Goal: Task Accomplishment & Management: Manage account settings

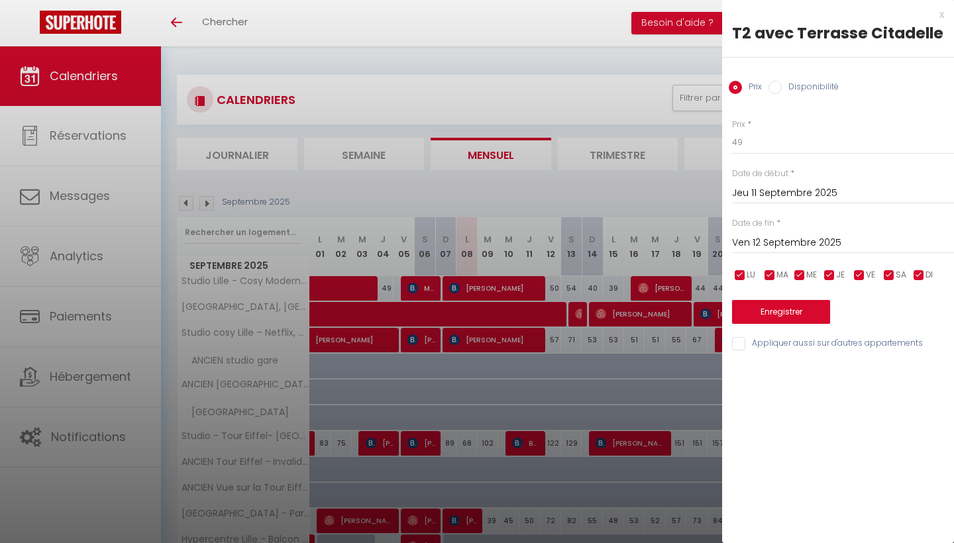
click at [941, 14] on div "x" at bounding box center [833, 15] width 222 height 16
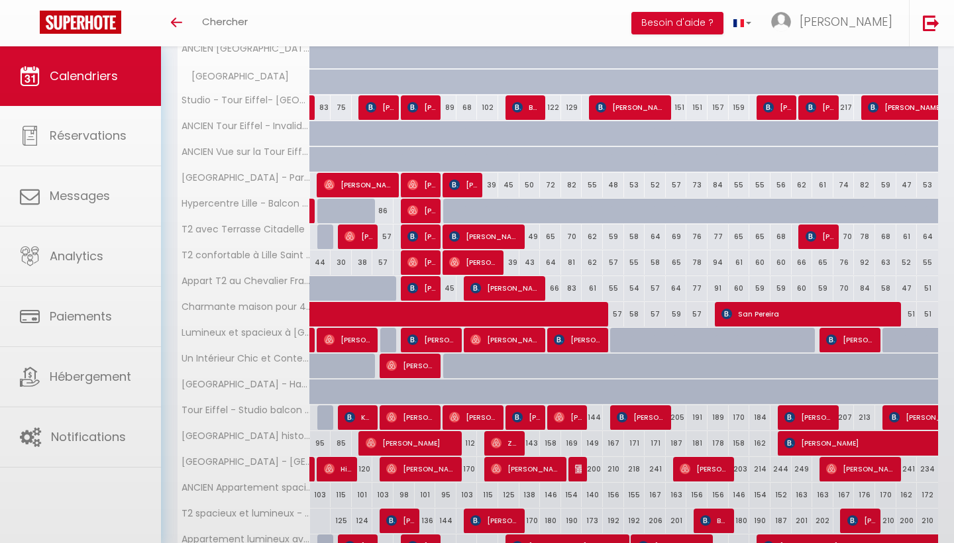
checkbox input "false"
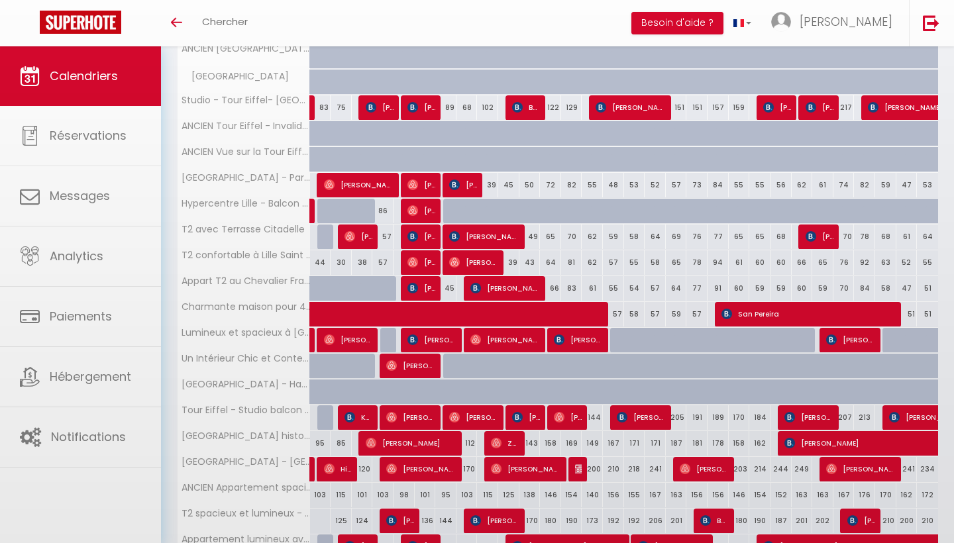
checkbox input "false"
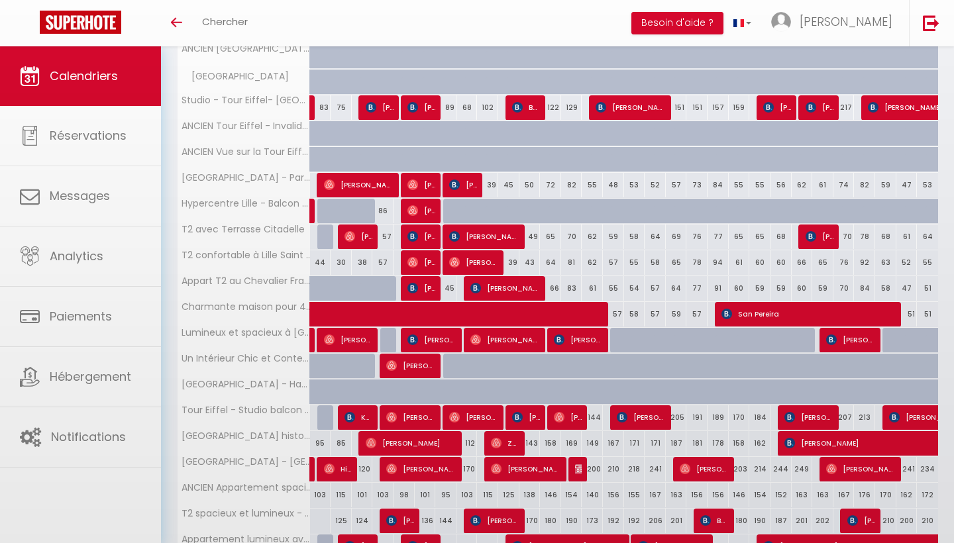
checkbox input "false"
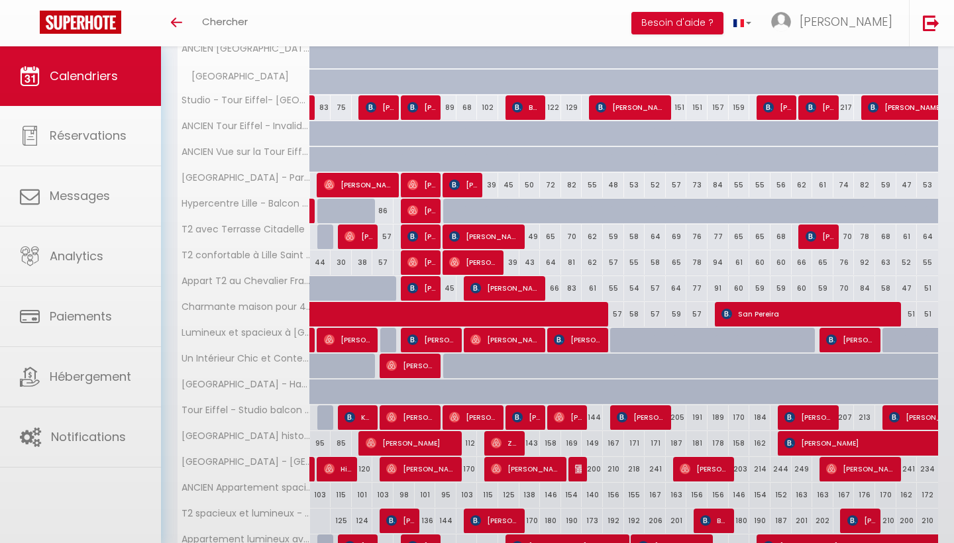
checkbox input "false"
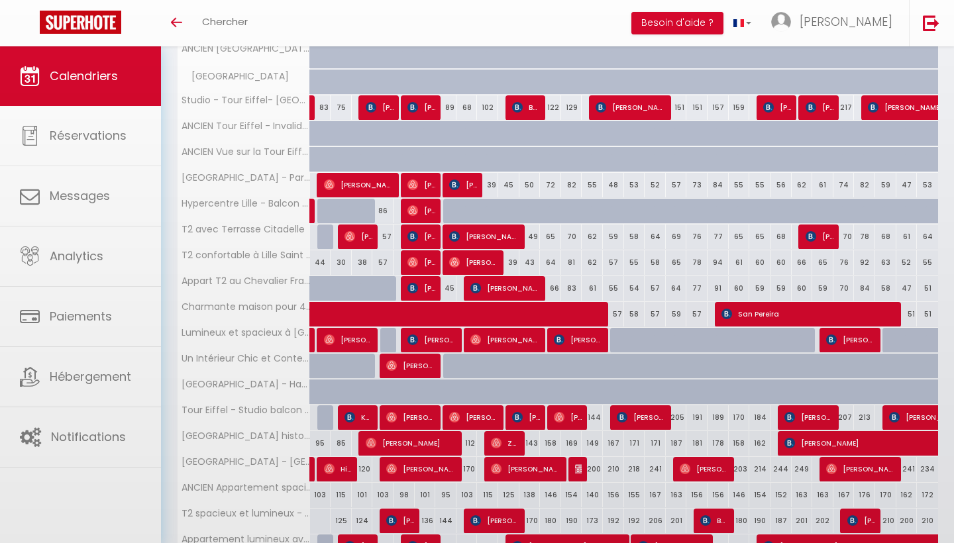
checkbox input "false"
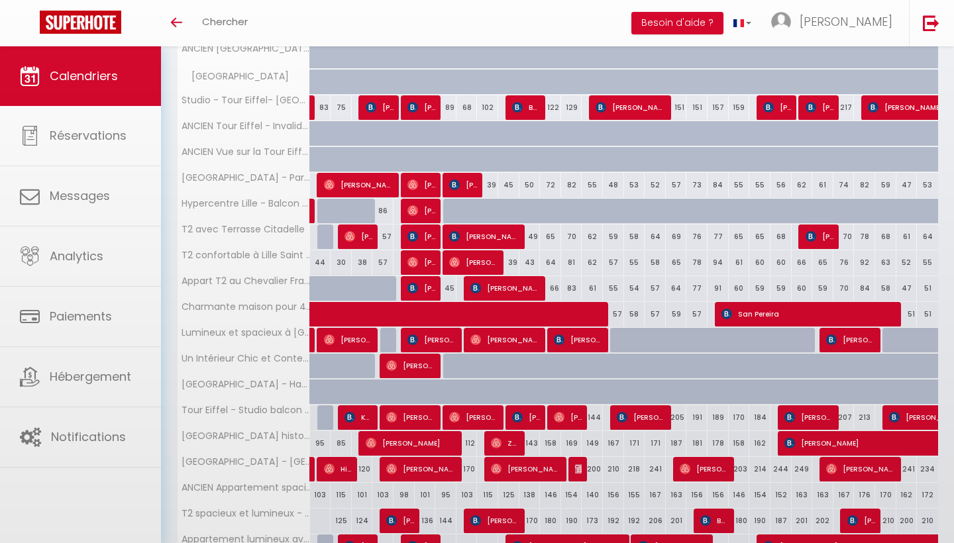
checkbox input "false"
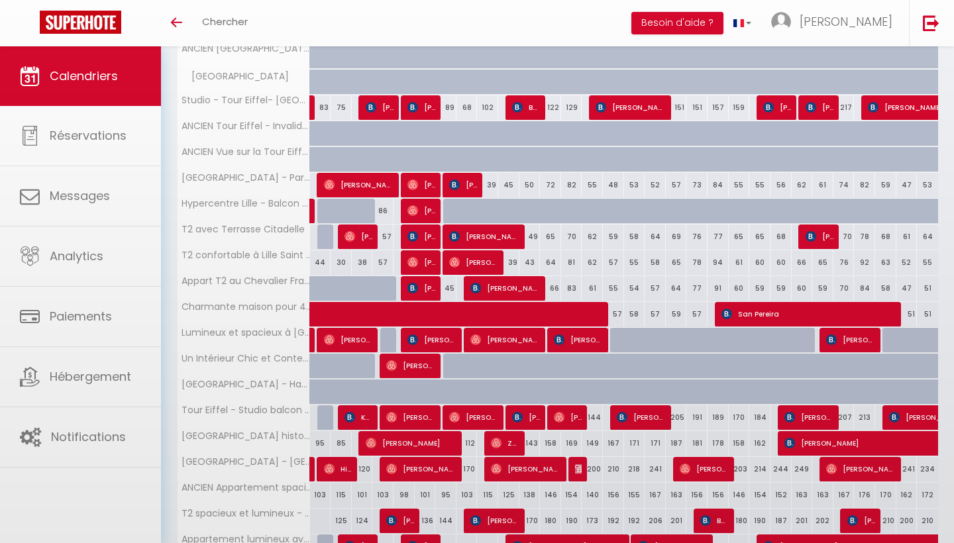
checkbox input "false"
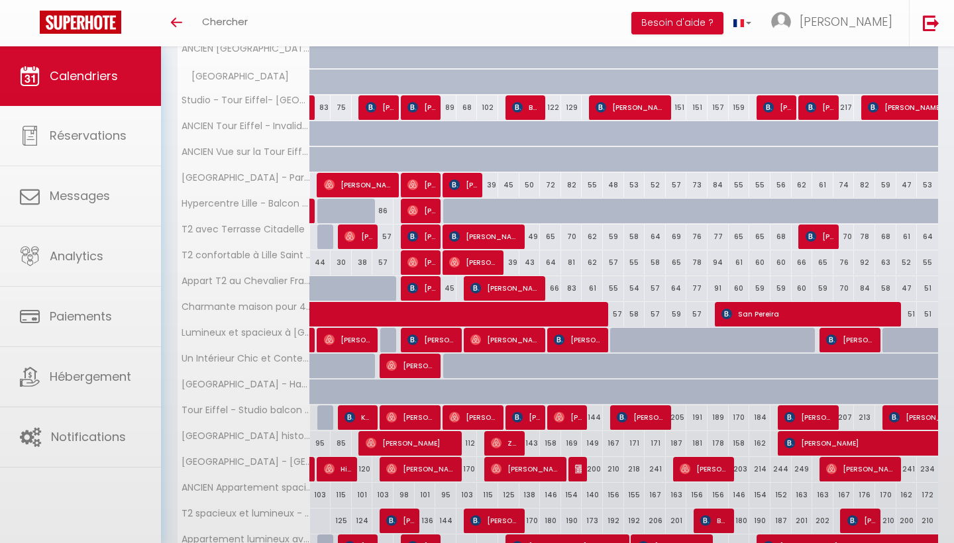
checkbox input "false"
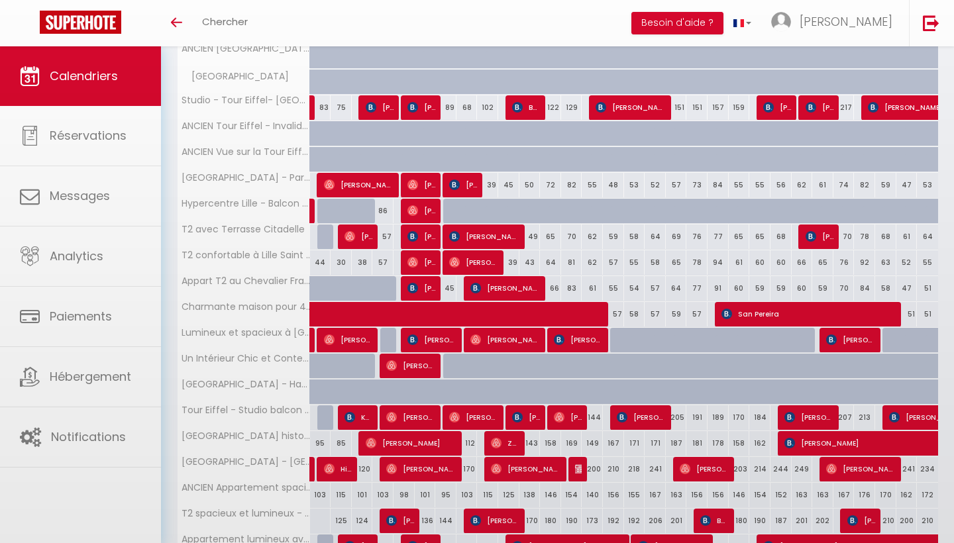
checkbox input "false"
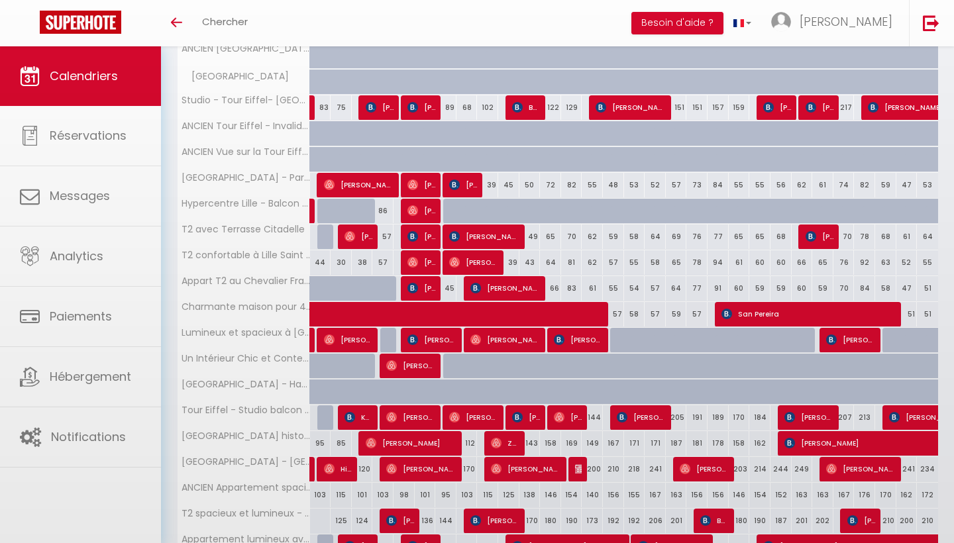
checkbox input "false"
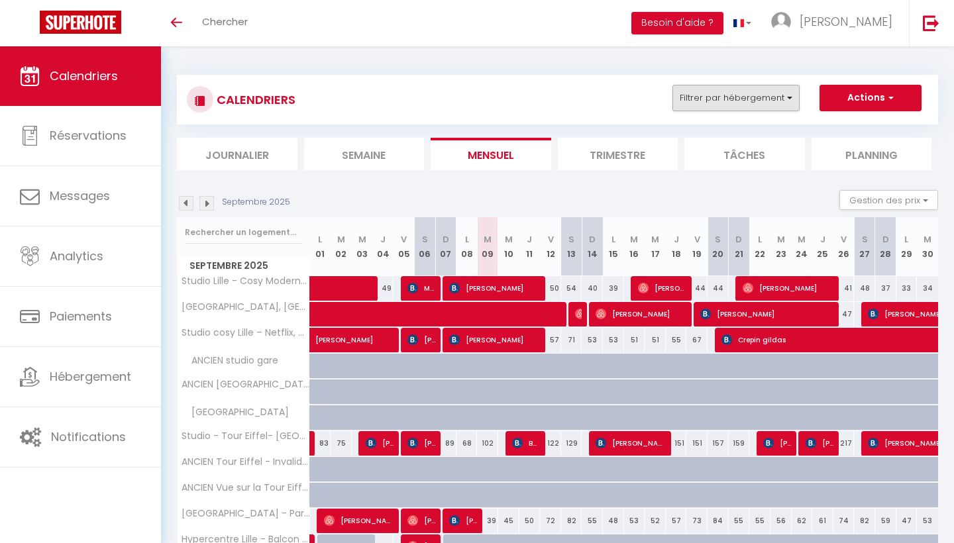
click at [754, 94] on button "Filtrer par hébergement" at bounding box center [736, 98] width 127 height 27
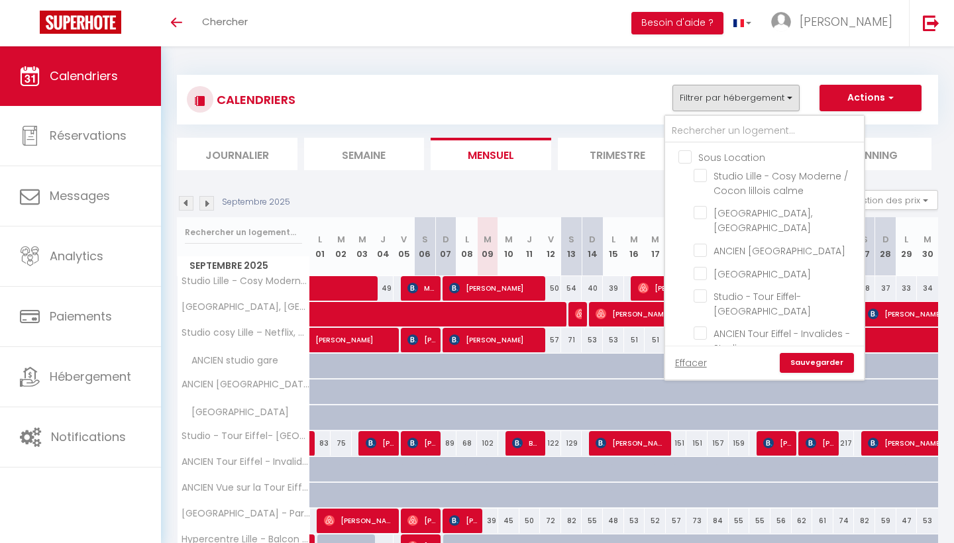
click at [640, 209] on div "Septembre 2025 Gestion des prix Nb Nuits minimum Règles Disponibilité" at bounding box center [558, 203] width 762 height 27
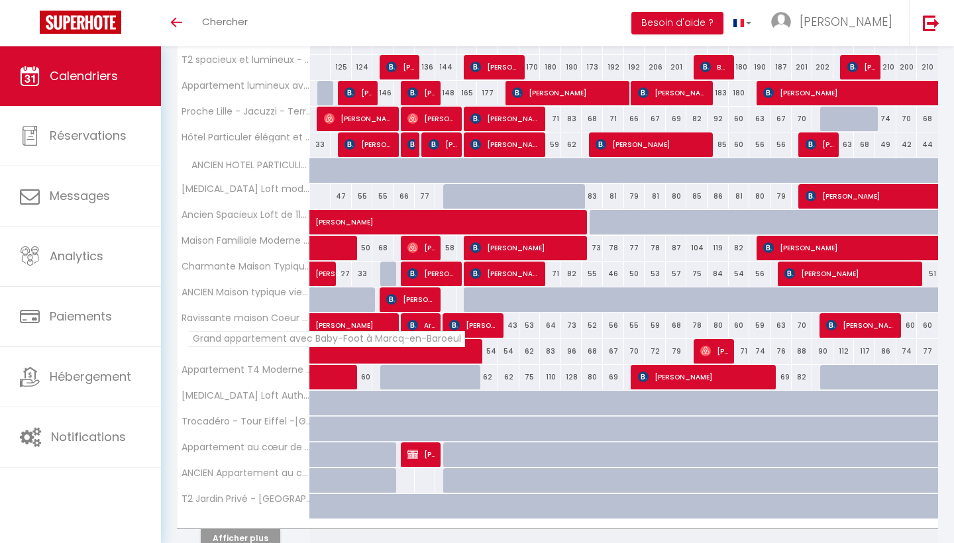
scroll to position [793, 0]
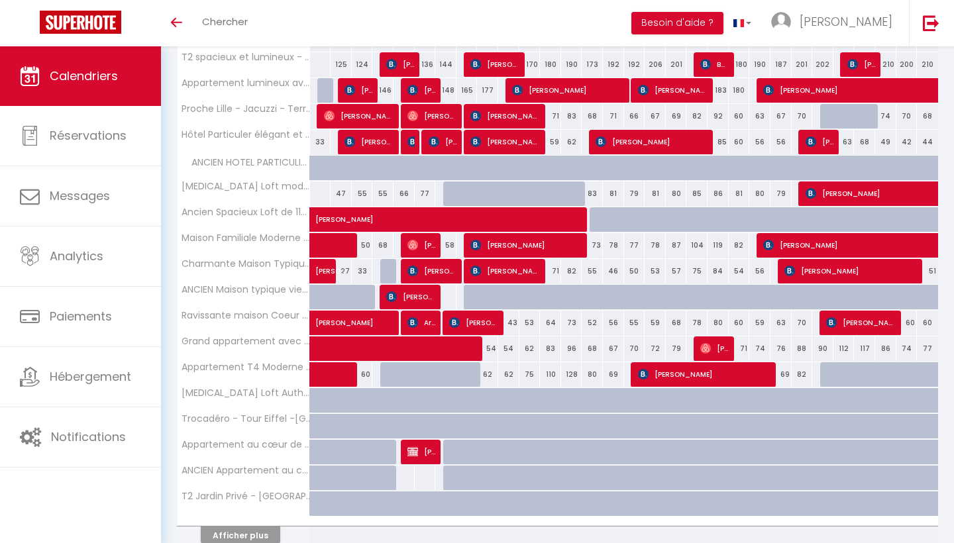
click at [235, 536] on button "Afficher plus" at bounding box center [241, 536] width 80 height 18
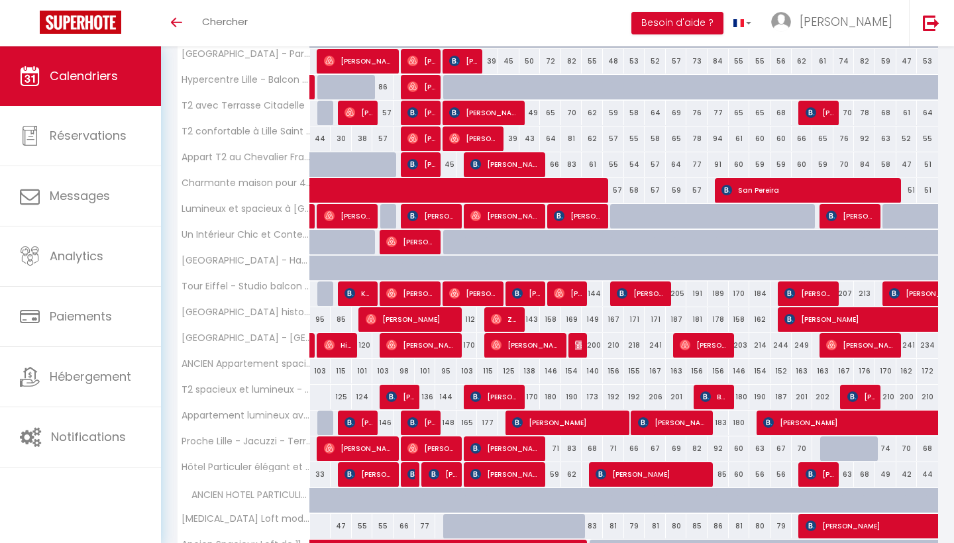
scroll to position [459, 0]
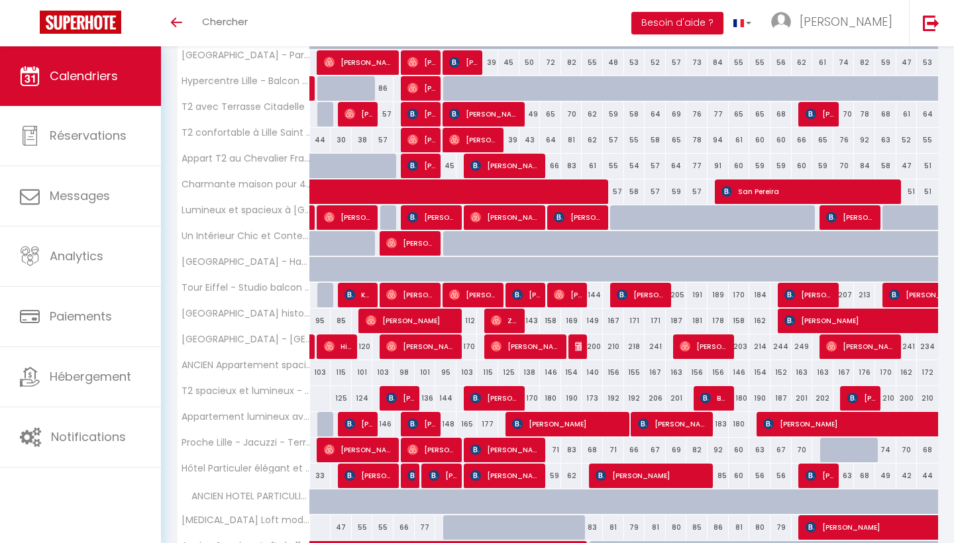
click at [479, 401] on img at bounding box center [476, 398] width 11 height 11
select select "37870"
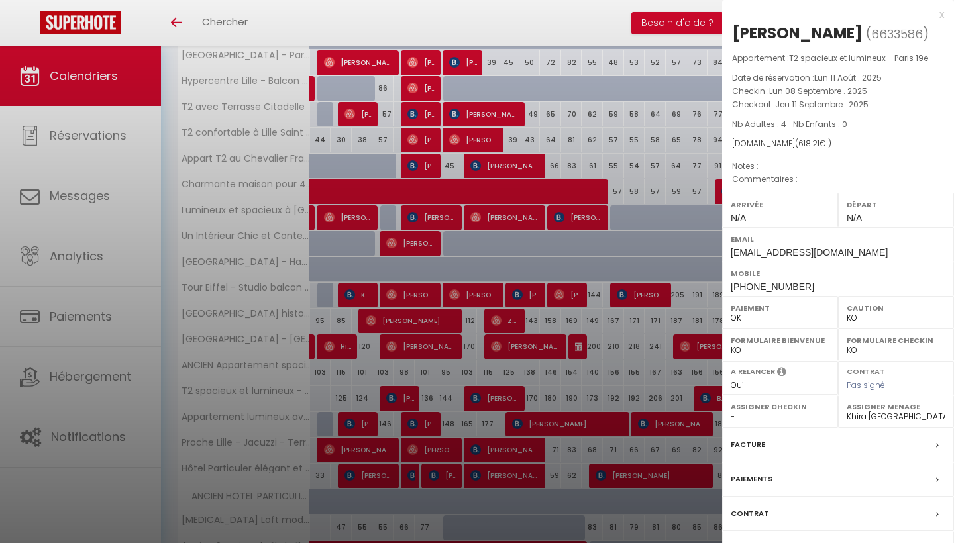
click at [469, 385] on div at bounding box center [477, 271] width 954 height 543
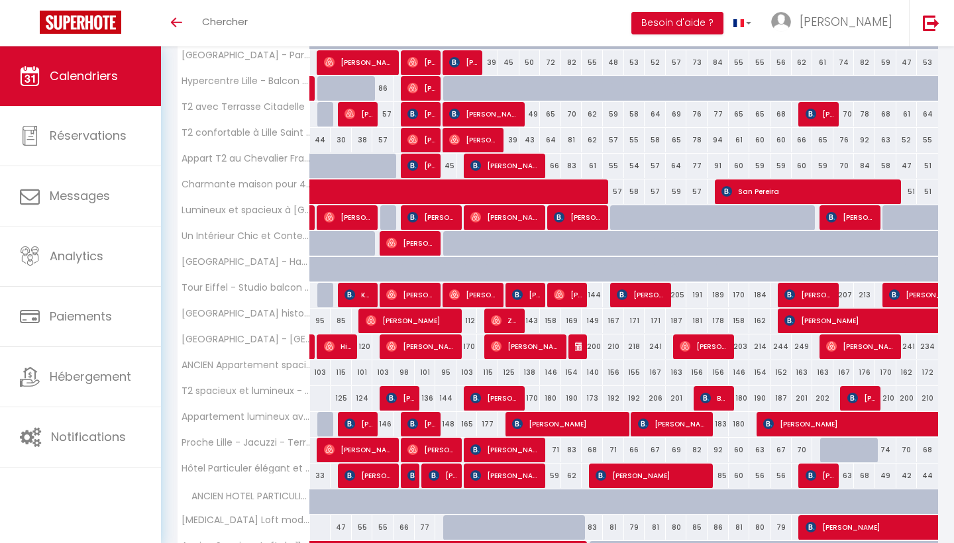
click at [526, 348] on span "[PERSON_NAME]" at bounding box center [526, 346] width 71 height 25
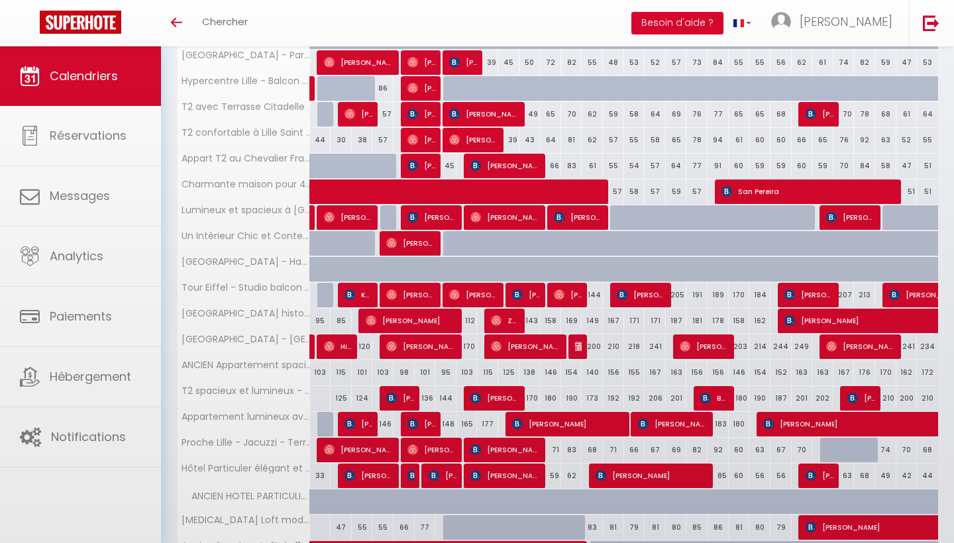
select select "OK"
select select "49296"
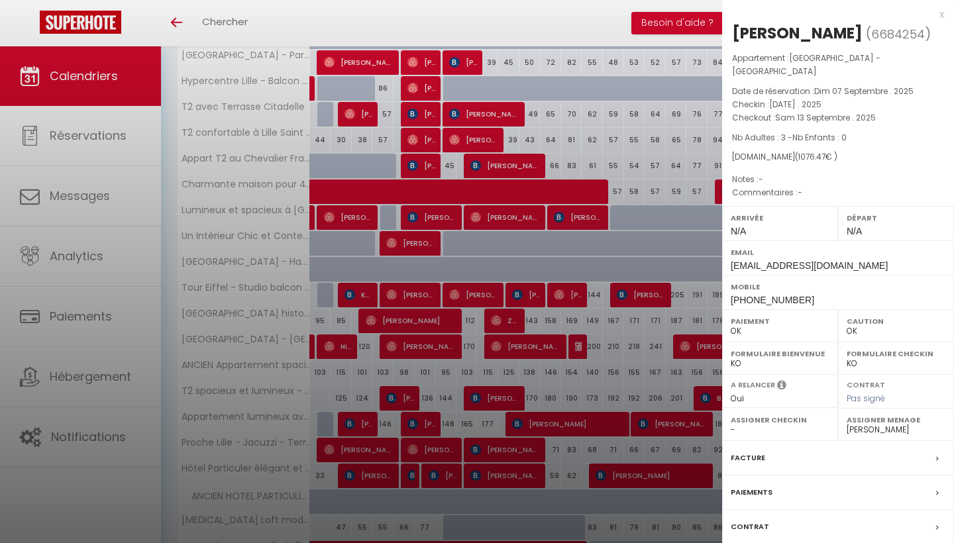
click at [499, 339] on div at bounding box center [477, 271] width 954 height 543
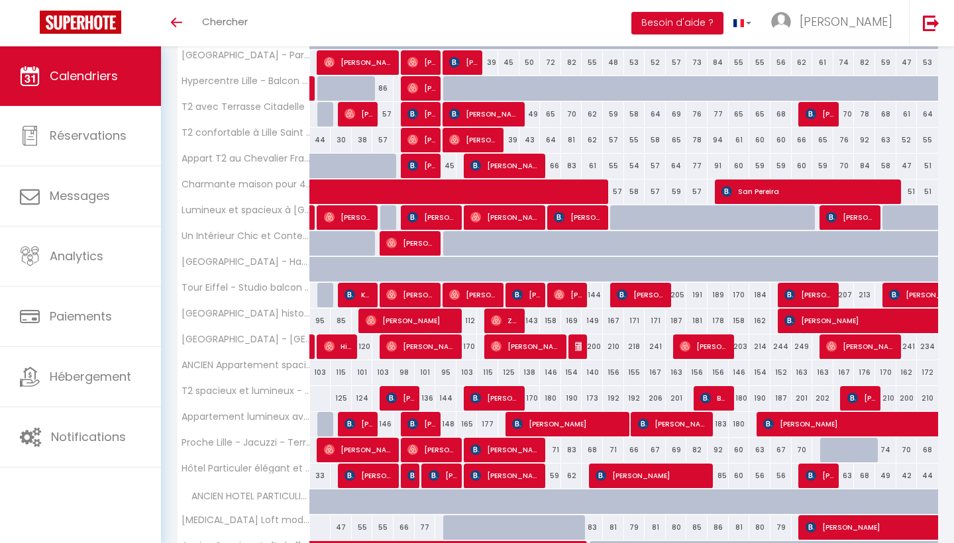
click at [447, 350] on span "[PERSON_NAME]" at bounding box center [421, 346] width 71 height 25
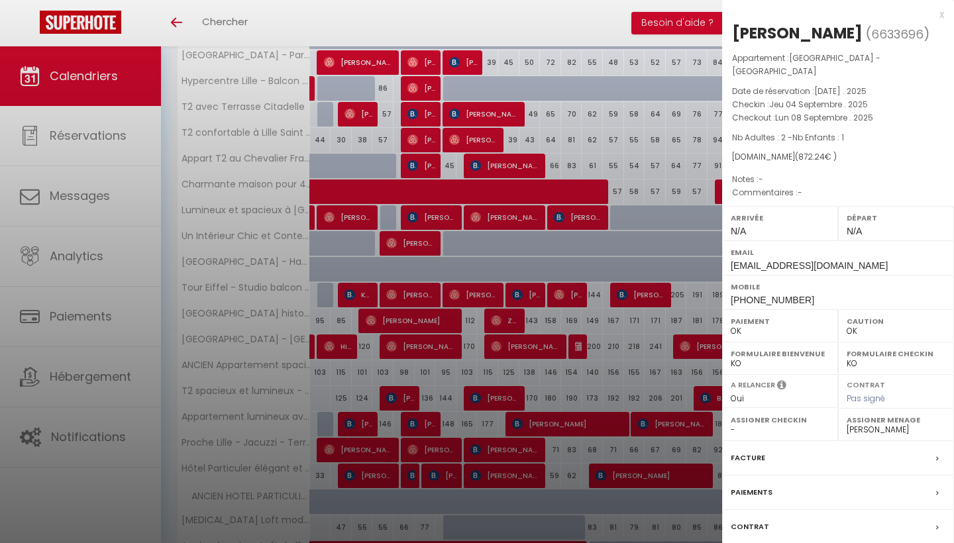
click at [439, 372] on div at bounding box center [477, 271] width 954 height 543
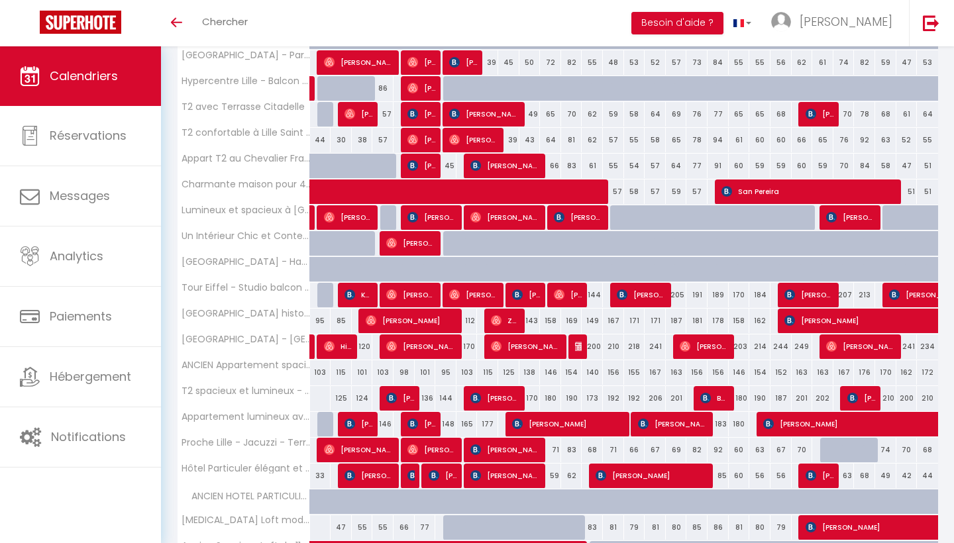
click at [597, 292] on div "144" at bounding box center [592, 295] width 21 height 25
type input "144"
type input "Dim 14 Septembre 2025"
type input "Lun 15 Septembre 2025"
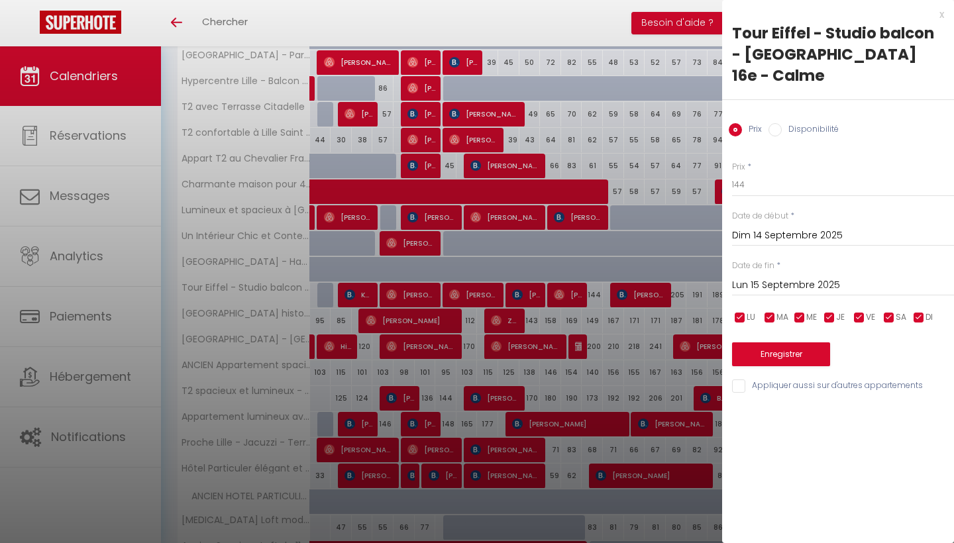
click at [592, 286] on div at bounding box center [477, 271] width 954 height 543
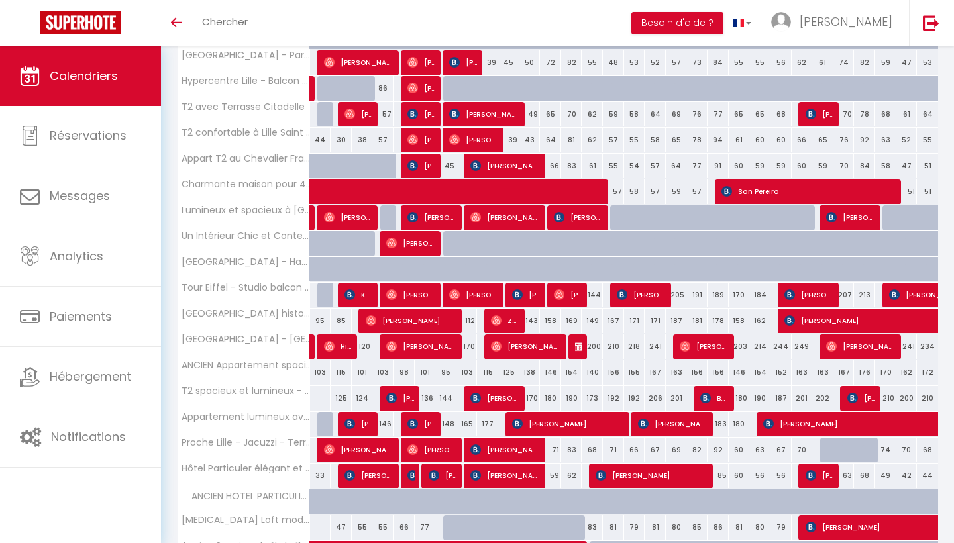
click at [576, 297] on span "[PERSON_NAME]" at bounding box center [568, 294] width 28 height 25
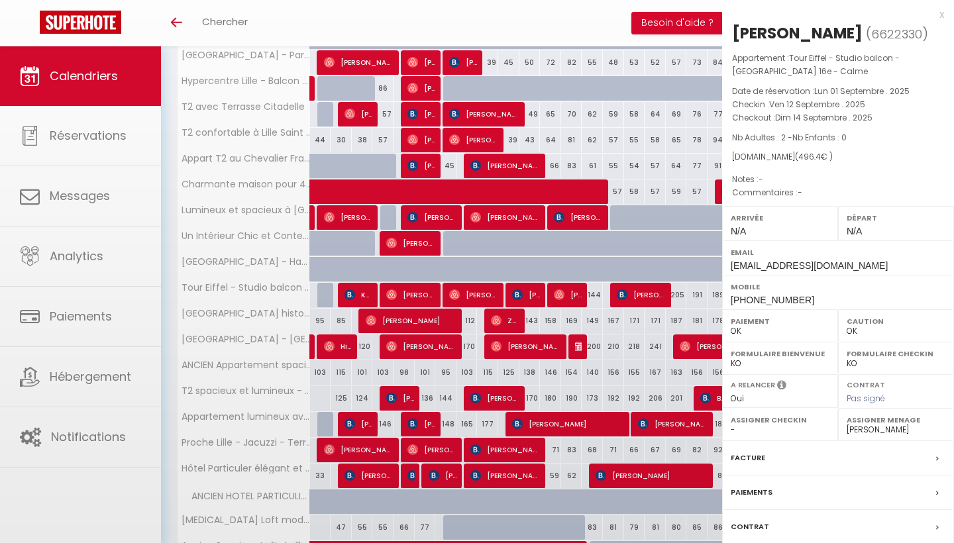
select select "37870"
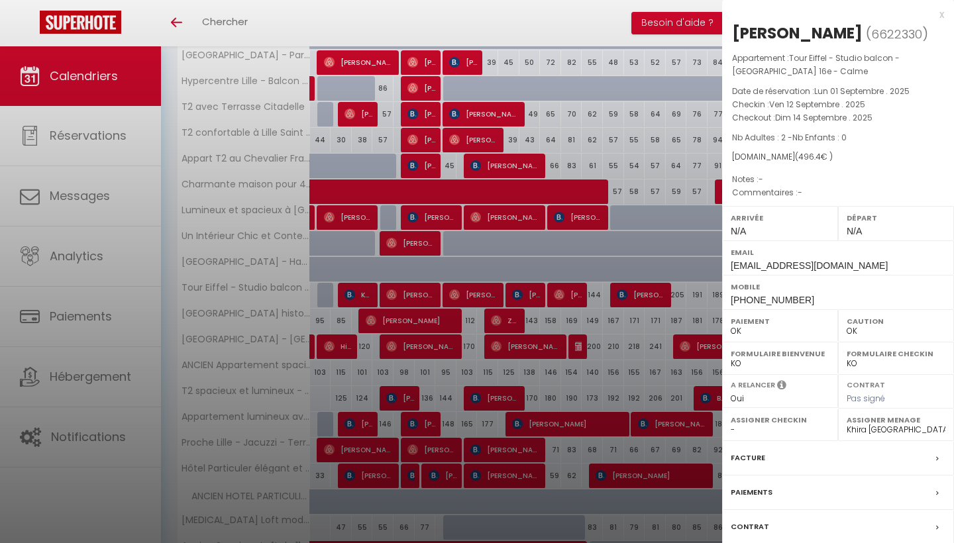
click at [606, 290] on div at bounding box center [477, 271] width 954 height 543
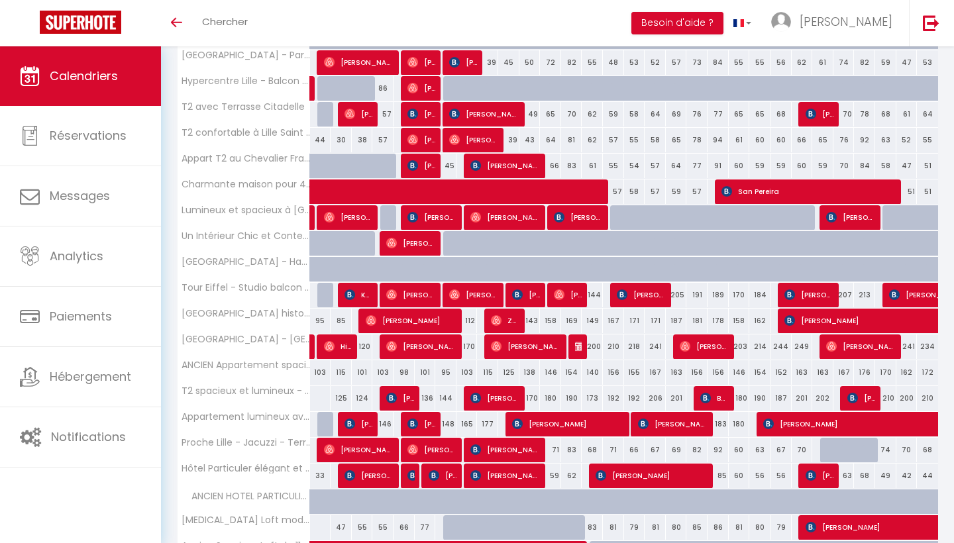
click at [508, 393] on span "[PERSON_NAME]" at bounding box center [496, 398] width 50 height 25
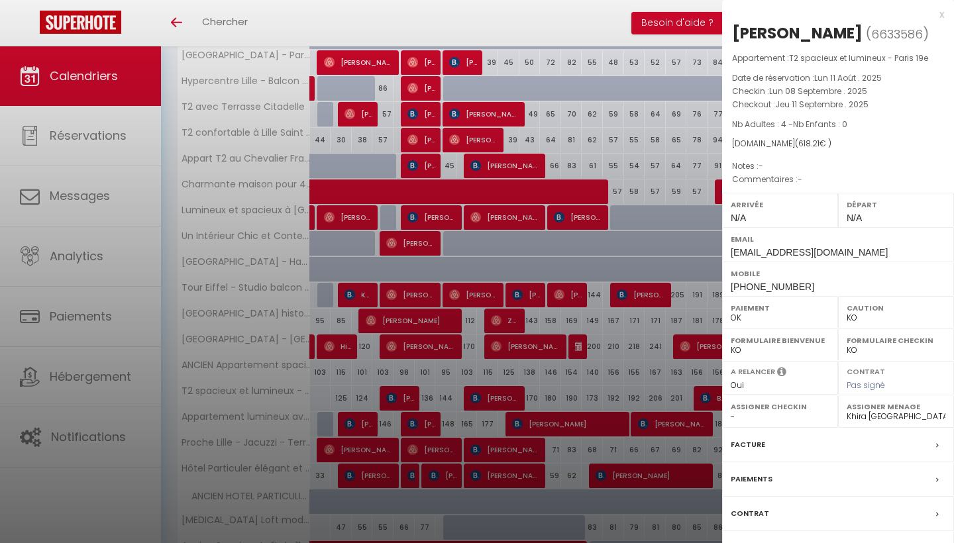
click at [431, 270] on div at bounding box center [477, 271] width 954 height 543
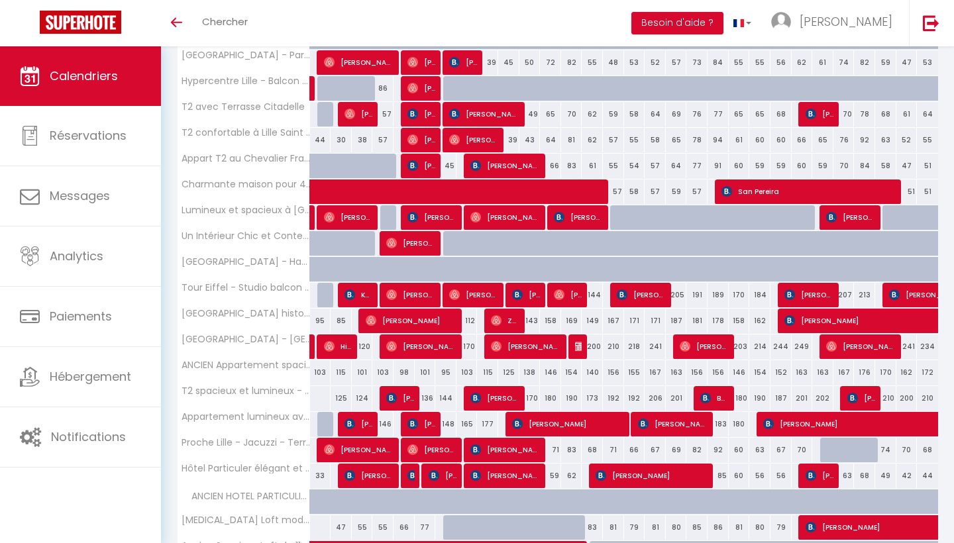
click at [449, 348] on span "[PERSON_NAME]" at bounding box center [421, 346] width 71 height 25
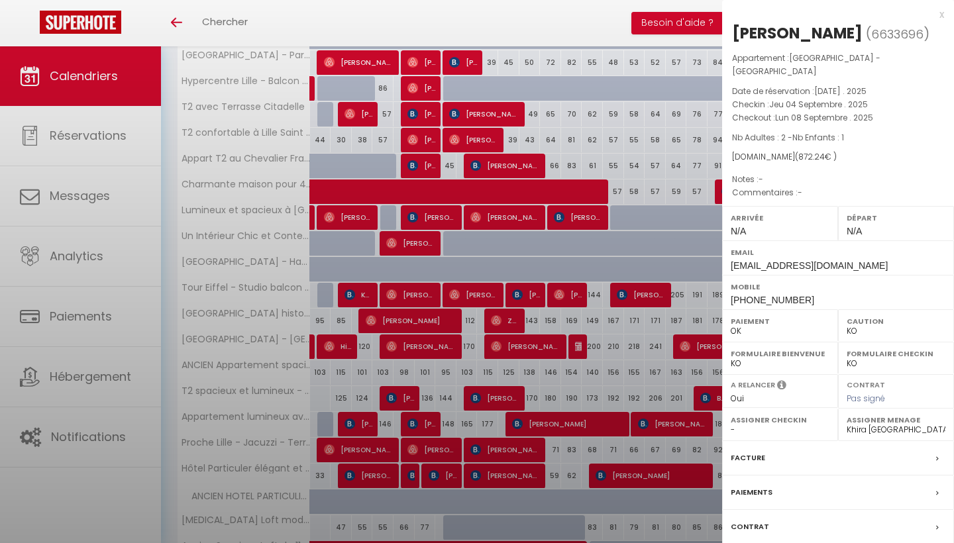
select select "OK"
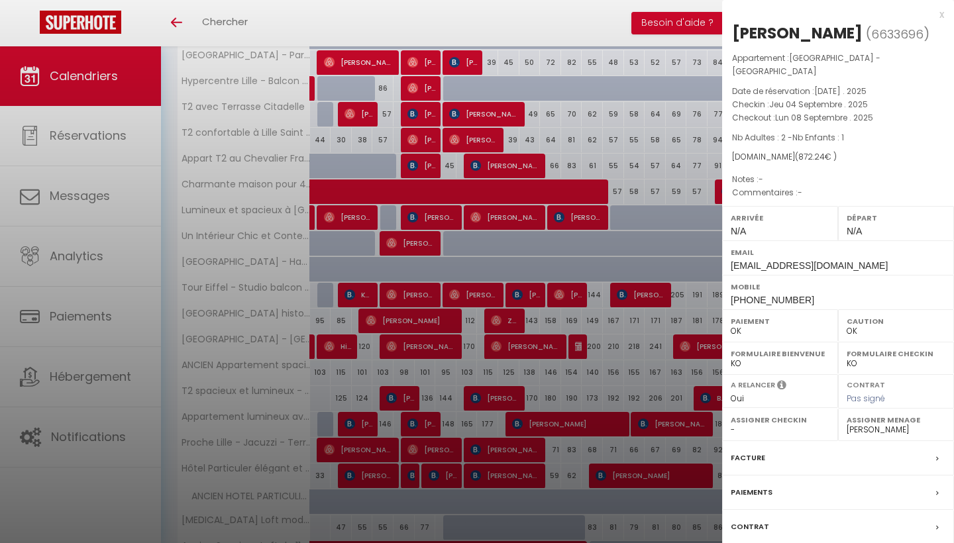
click at [532, 324] on div at bounding box center [477, 271] width 954 height 543
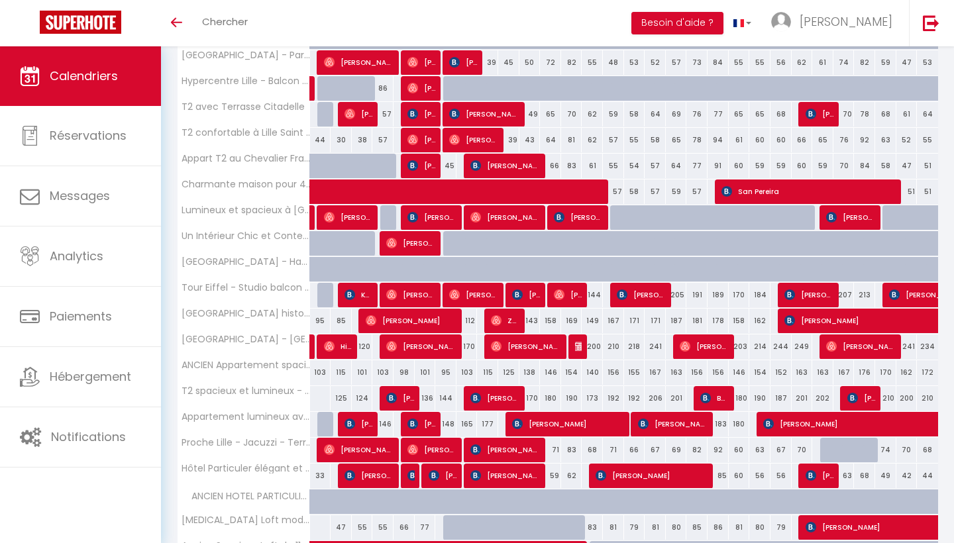
click at [515, 318] on span "Zhuoning [PERSON_NAME]" at bounding box center [505, 320] width 28 height 25
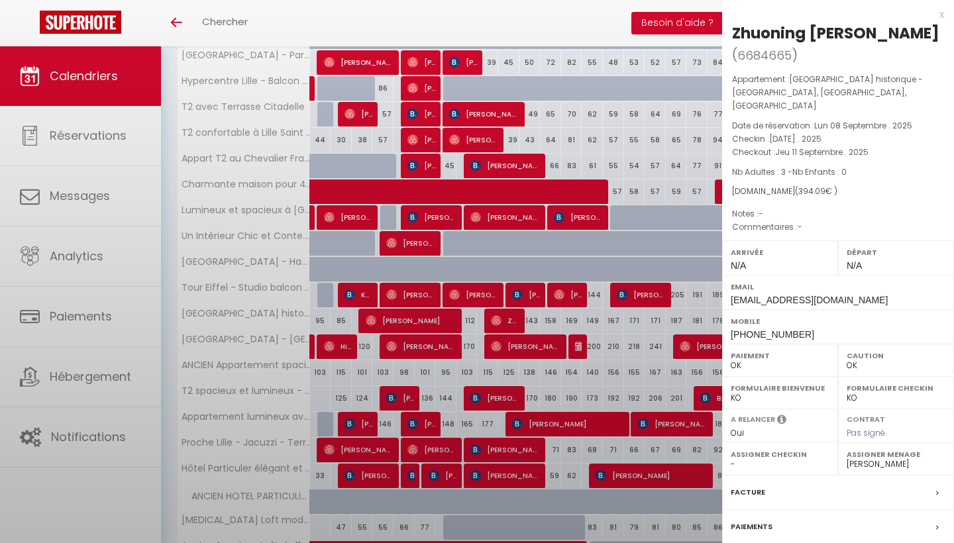
select select "37870"
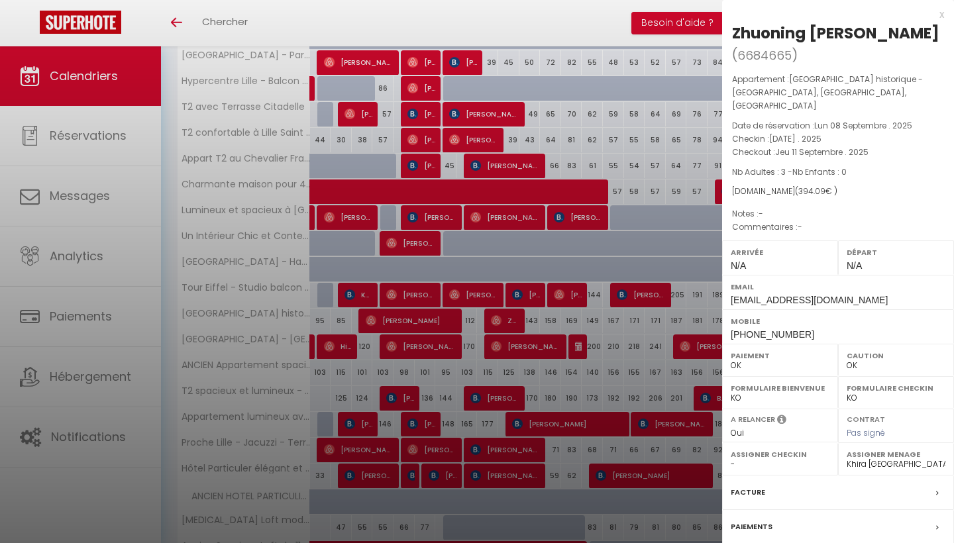
click at [564, 308] on div at bounding box center [477, 271] width 954 height 543
